Goal: Go to known website: Go to known website

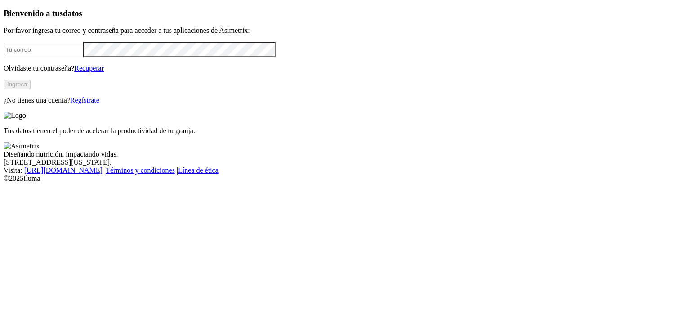
type input "[EMAIL_ADDRESS][DOMAIN_NAME]"
click at [31, 89] on button "Ingresa" at bounding box center [17, 84] width 27 height 9
